Goal: Information Seeking & Learning: Learn about a topic

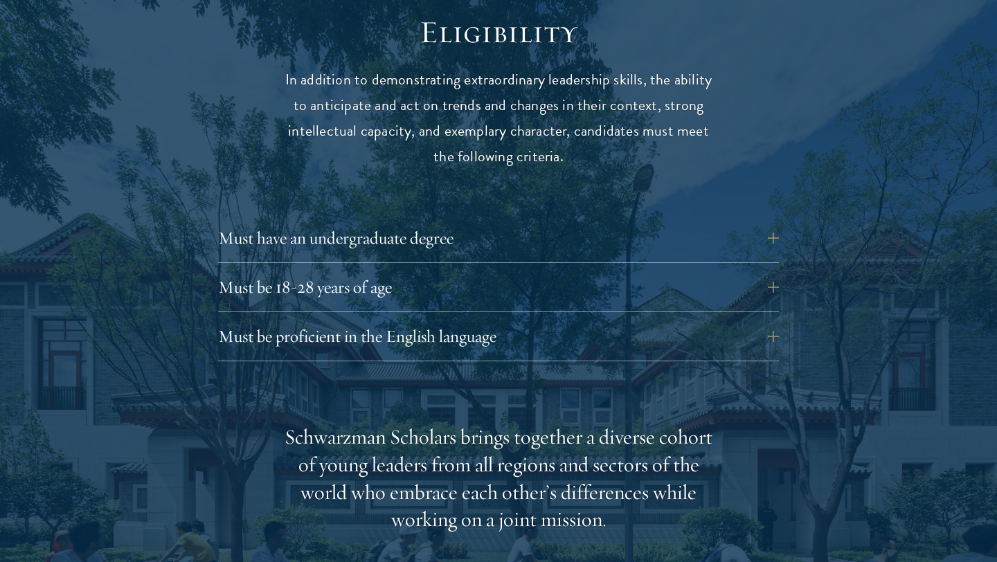
scroll to position [1838, 0]
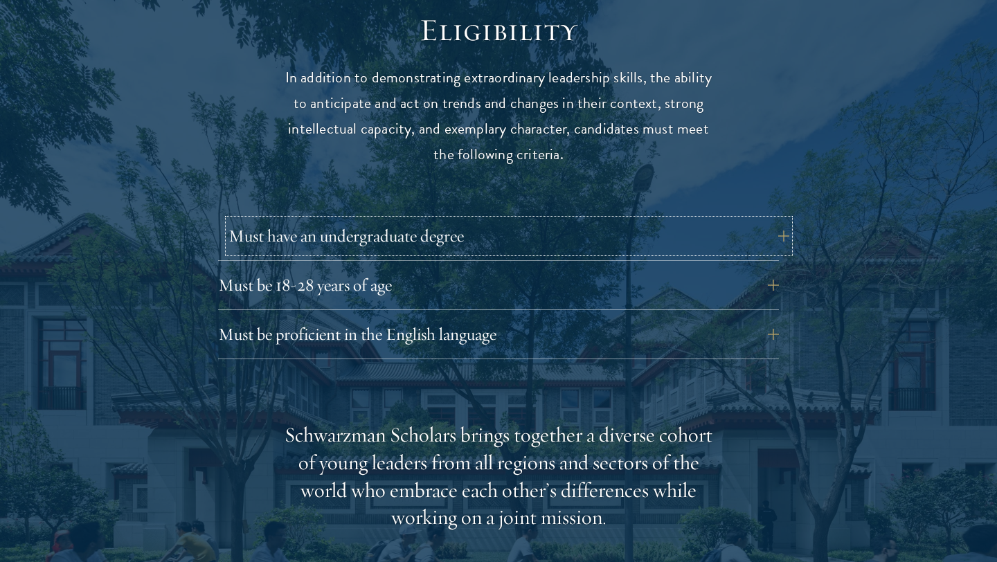
click at [558, 219] on button "Must have an undergraduate degree" at bounding box center [508, 235] width 561 height 33
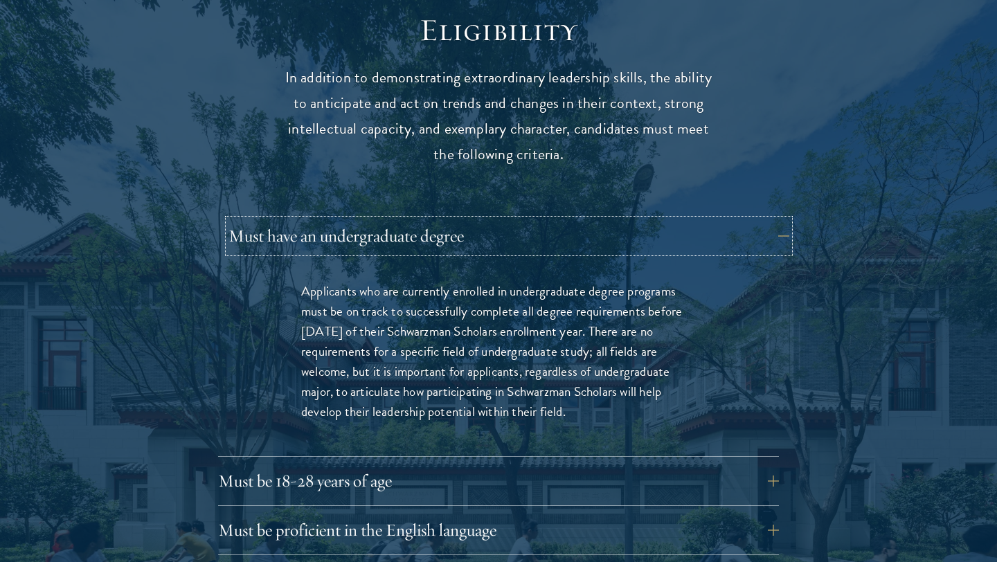
click at [558, 219] on button "Must have an undergraduate degree" at bounding box center [508, 235] width 561 height 33
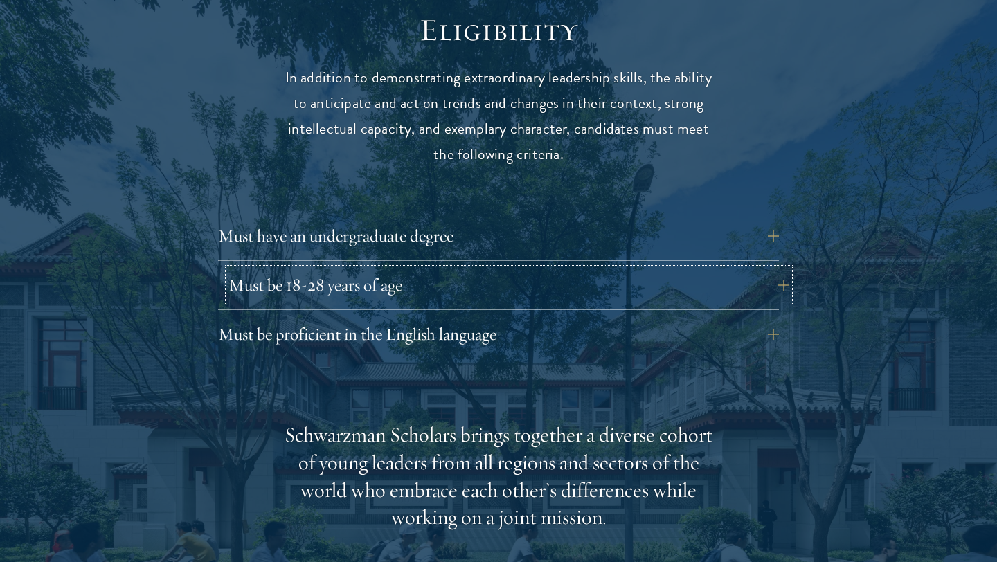
click at [513, 269] on button "Must be 18-28 years of age" at bounding box center [508, 285] width 561 height 33
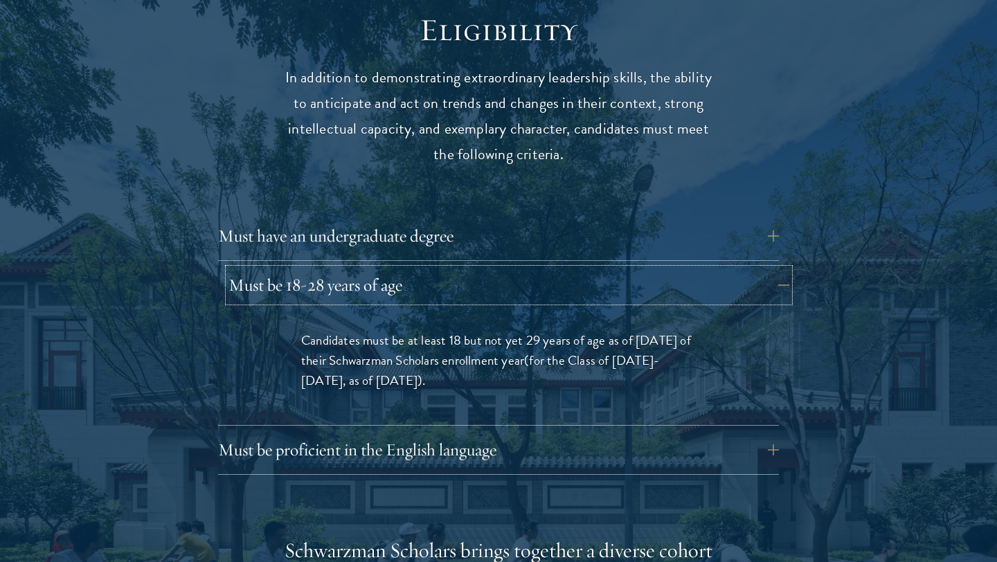
click at [513, 269] on button "Must be 18-28 years of age" at bounding box center [508, 285] width 561 height 33
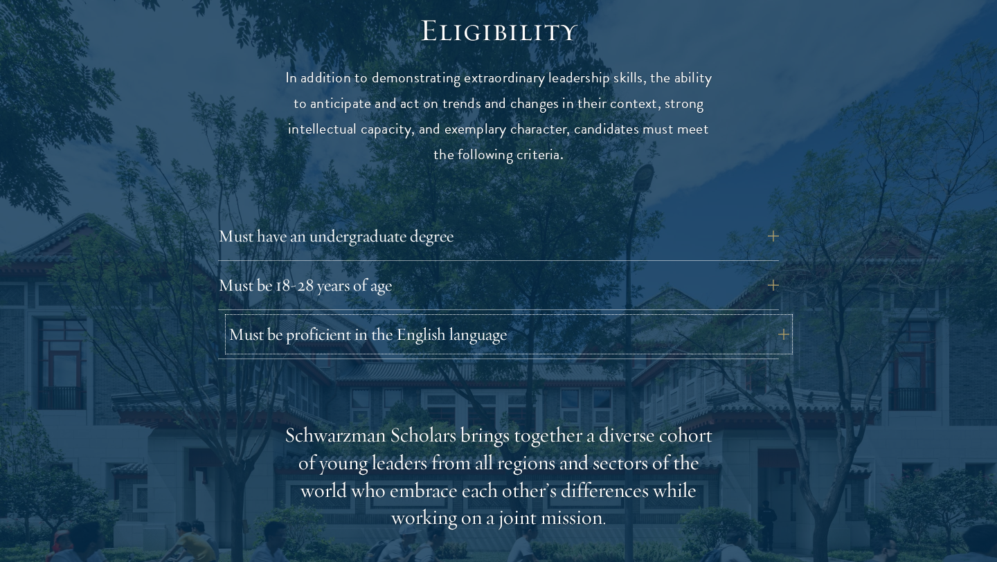
click at [498, 318] on button "Must be proficient in the English language" at bounding box center [508, 334] width 561 height 33
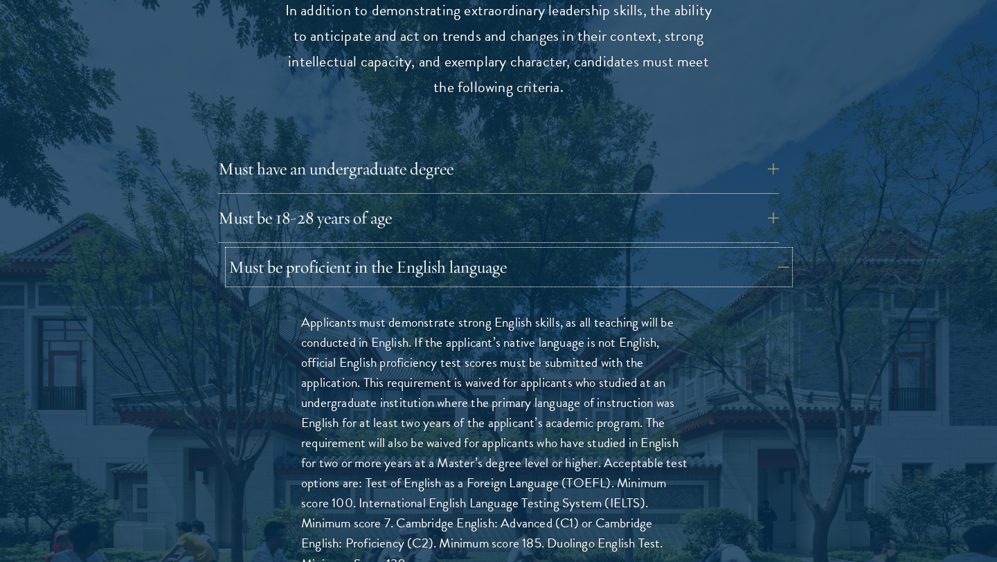
scroll to position [1907, 0]
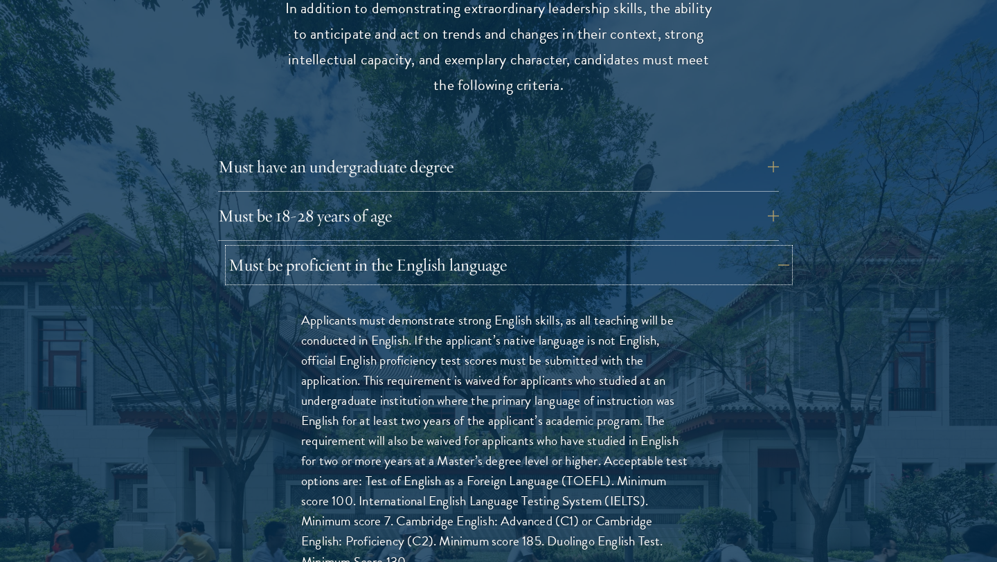
click at [566, 250] on button "Must be proficient in the English language" at bounding box center [508, 265] width 561 height 33
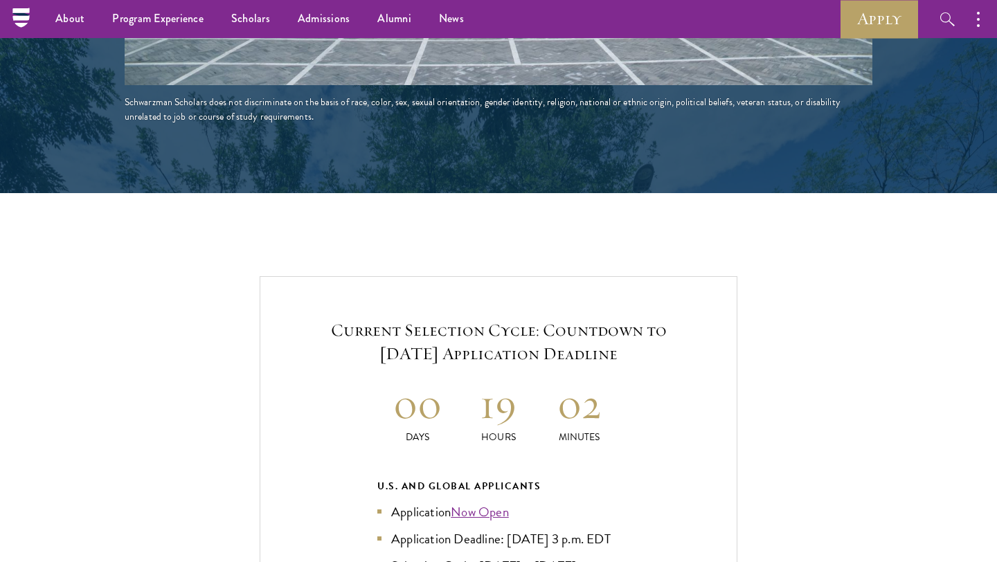
scroll to position [2241, 0]
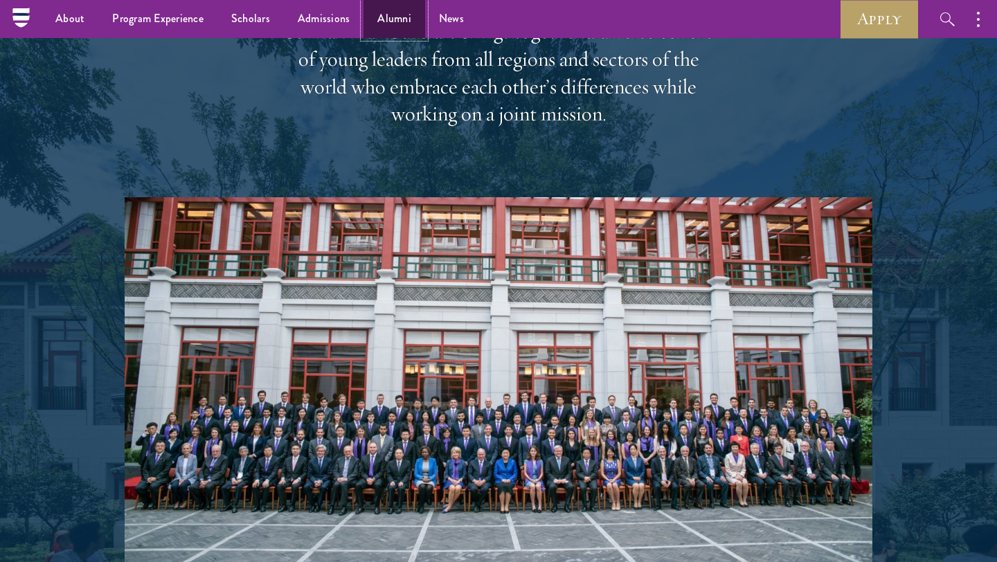
click at [381, 19] on link "Alumni" at bounding box center [394, 19] width 62 height 38
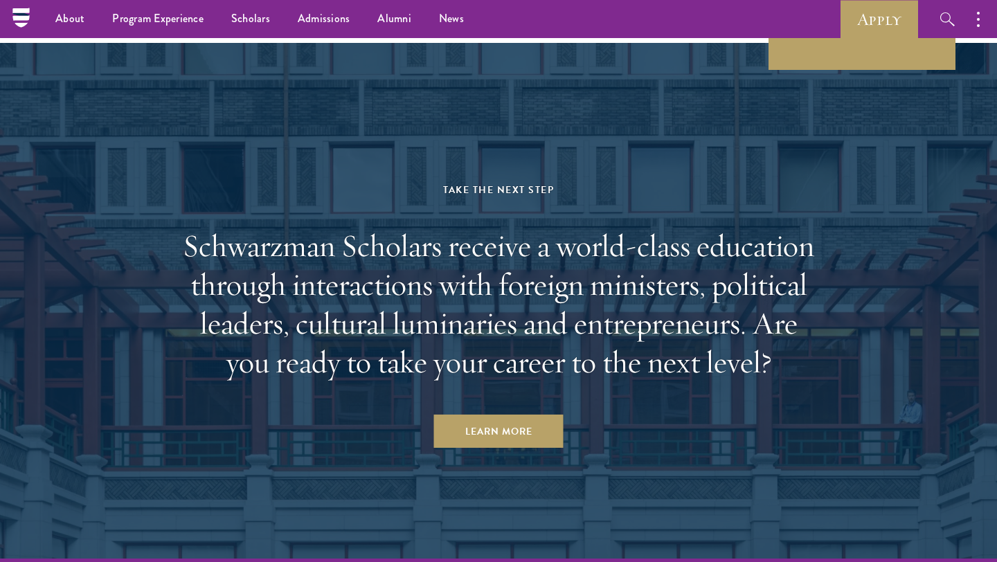
scroll to position [5777, 0]
